Goal: Task Accomplishment & Management: Manage account settings

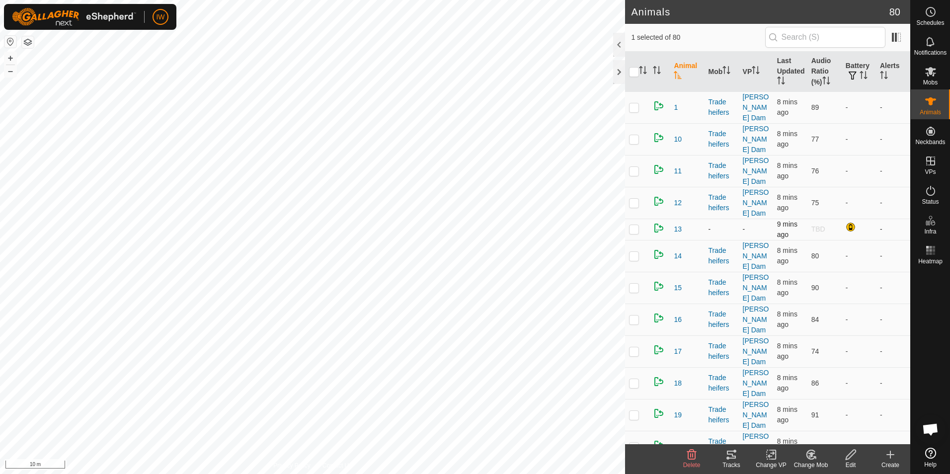
click at [630, 225] on p-checkbox at bounding box center [634, 229] width 10 height 8
click at [807, 456] on icon at bounding box center [811, 454] width 8 height 9
click at [815, 414] on link "Choose Mob..." at bounding box center [841, 412] width 98 height 20
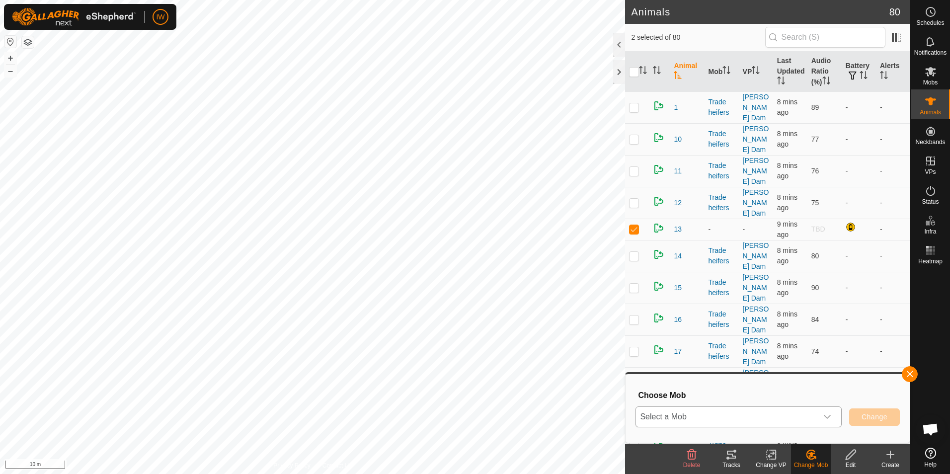
click at [815, 416] on span "Select a Mob" at bounding box center [726, 417] width 181 height 20
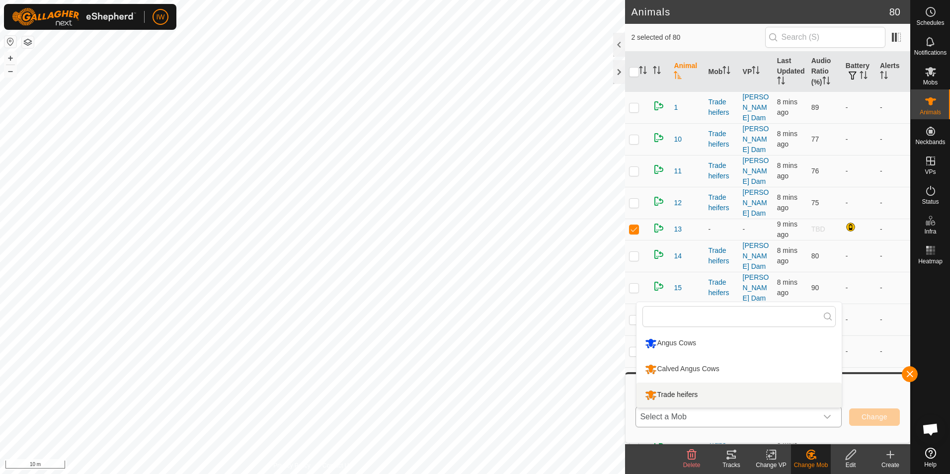
click at [729, 401] on li "Trade heifers" at bounding box center [739, 395] width 205 height 25
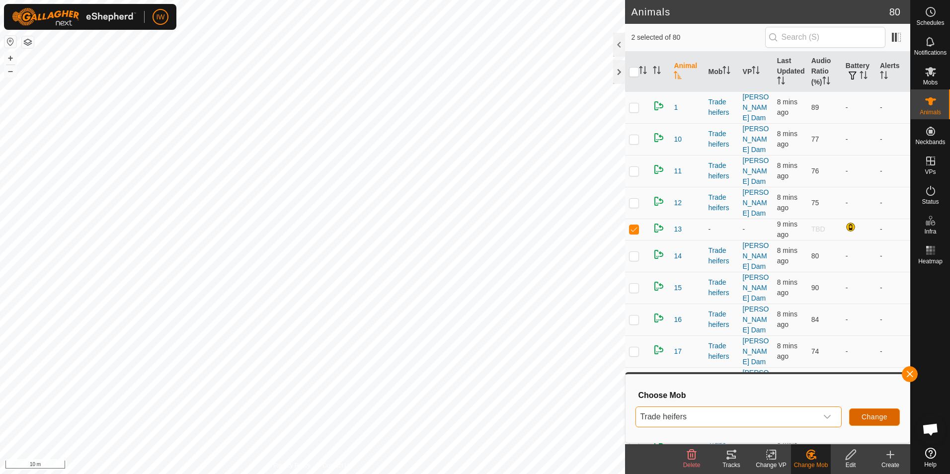
click at [879, 419] on span "Change" at bounding box center [875, 417] width 26 height 8
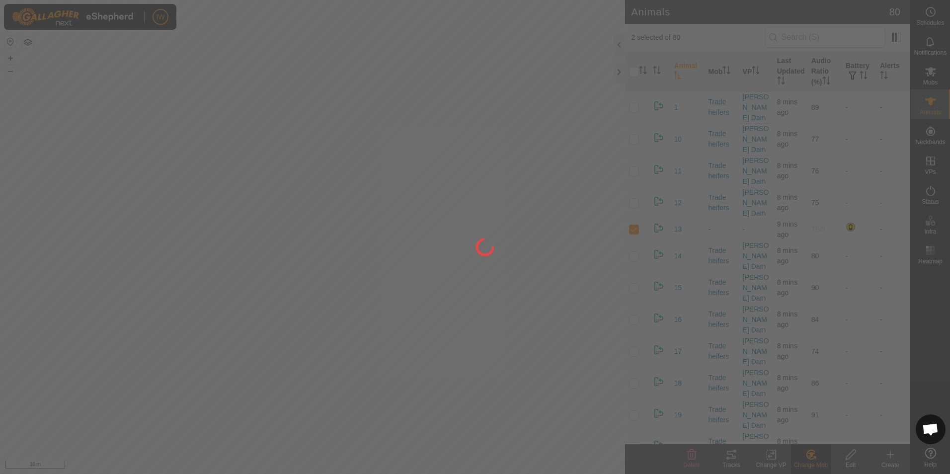
checkbox input "false"
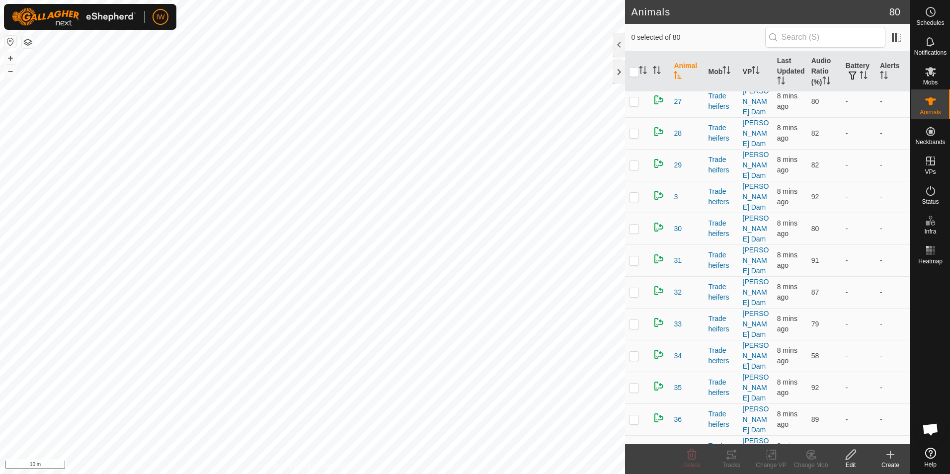
scroll to position [523, 0]
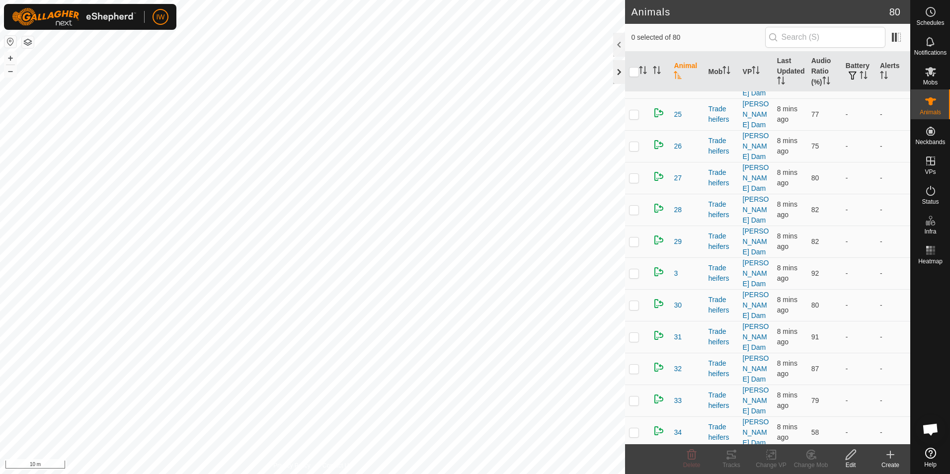
click at [620, 62] on div at bounding box center [619, 72] width 12 height 24
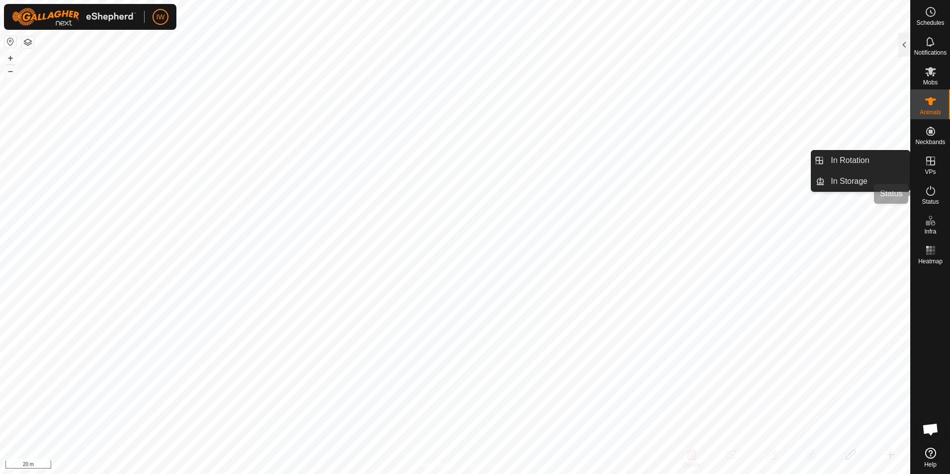
drag, startPoint x: 923, startPoint y: 189, endPoint x: 927, endPoint y: 191, distance: 5.1
click at [923, 189] on es-activation-svg-icon at bounding box center [931, 191] width 18 height 16
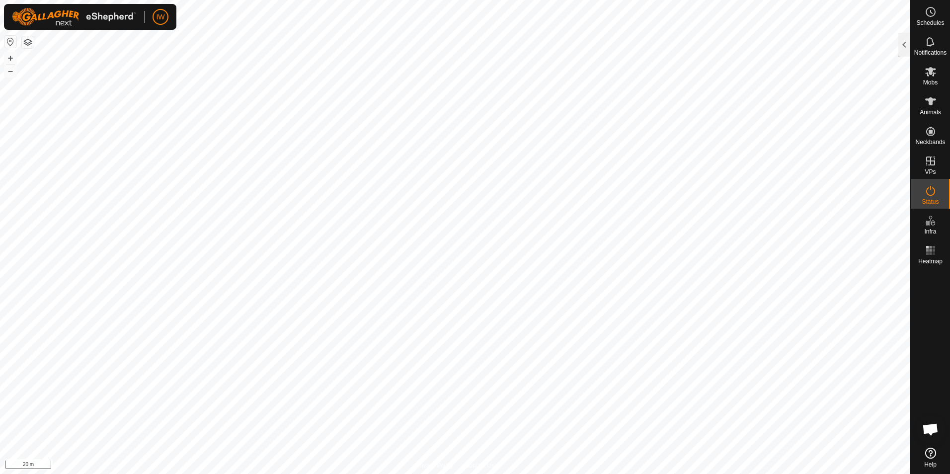
click at [927, 191] on icon at bounding box center [931, 191] width 12 height 12
click at [927, 195] on icon at bounding box center [931, 191] width 12 height 12
click at [923, 195] on es-activation-svg-icon at bounding box center [931, 191] width 18 height 16
click at [904, 46] on div at bounding box center [904, 45] width 12 height 24
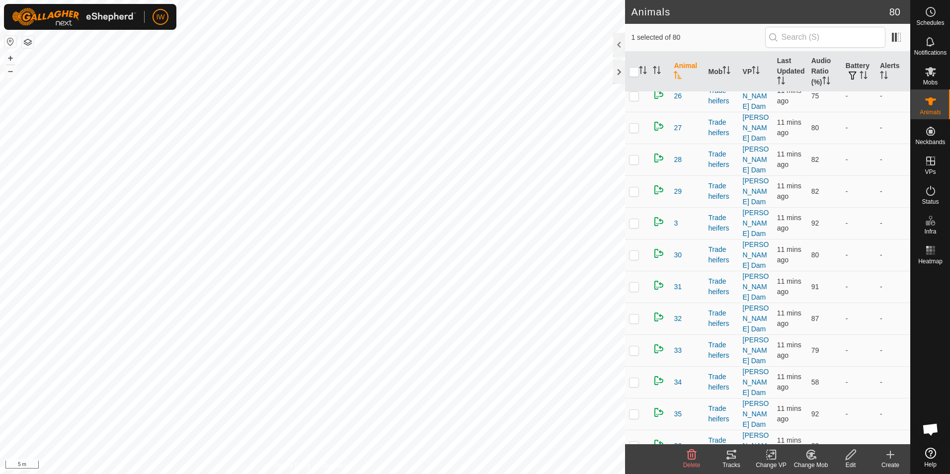
scroll to position [596, 0]
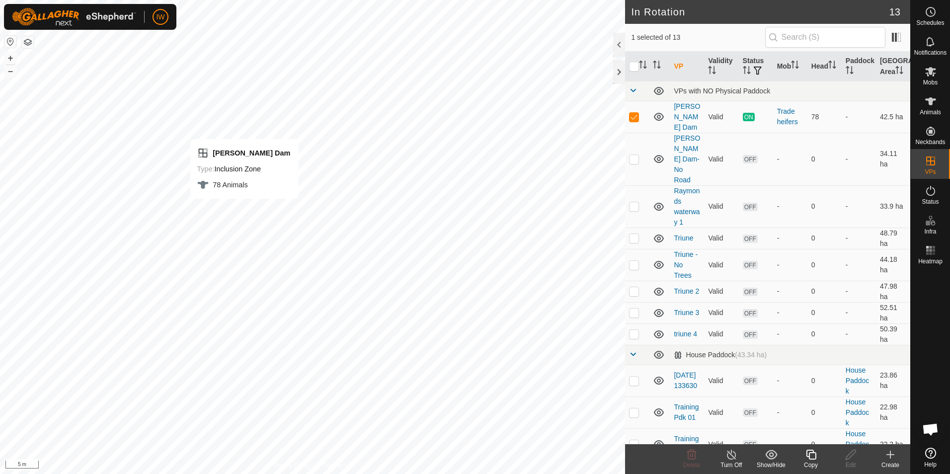
checkbox input "false"
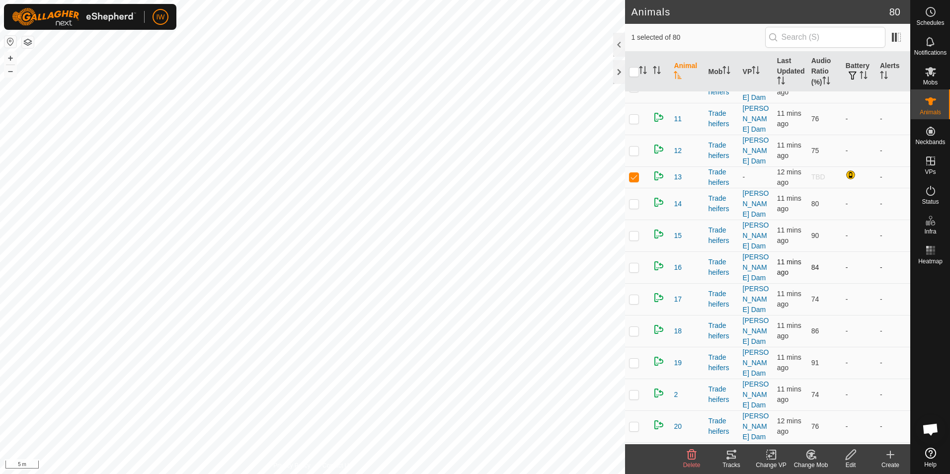
scroll to position [99, 0]
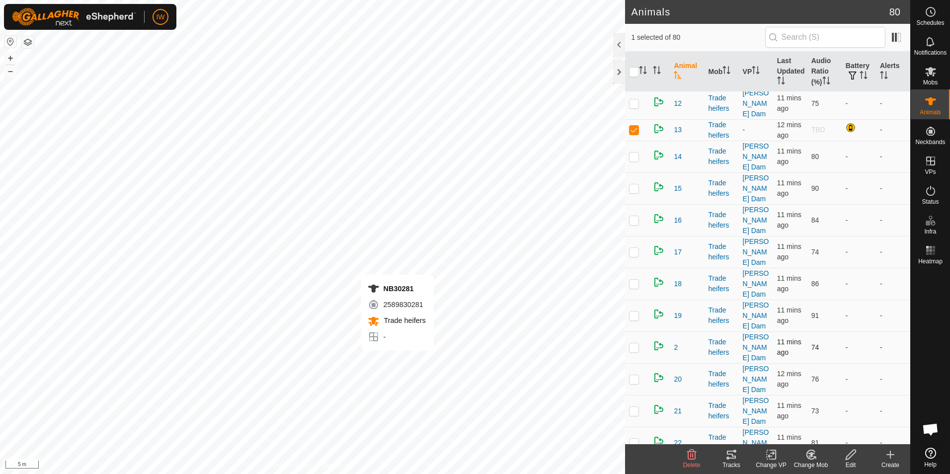
checkbox input "false"
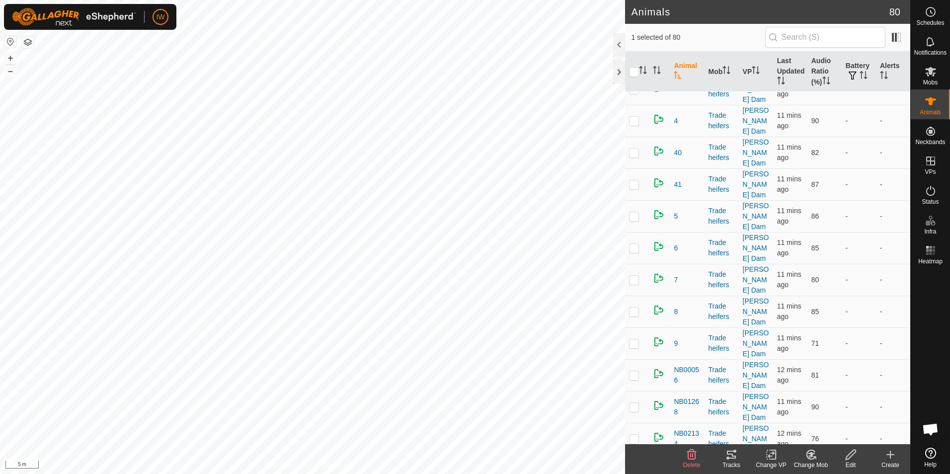
scroll to position [1044, 0]
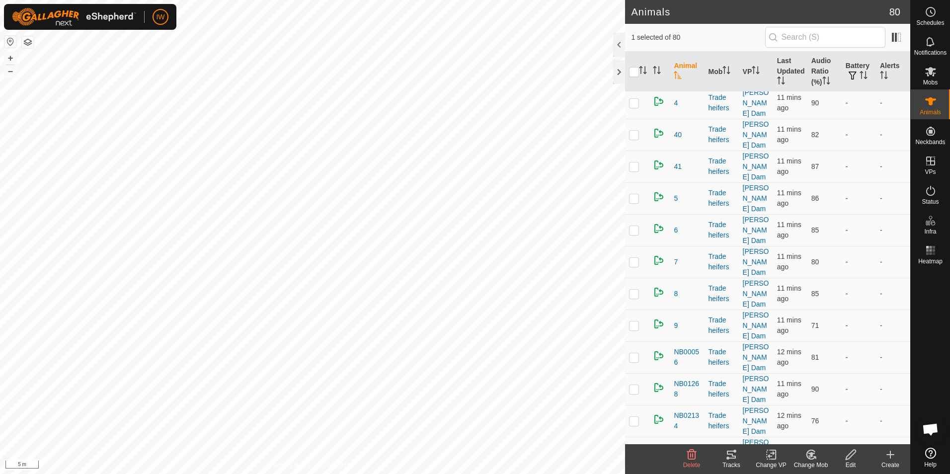
checkbox input "false"
